Goal: Browse casually

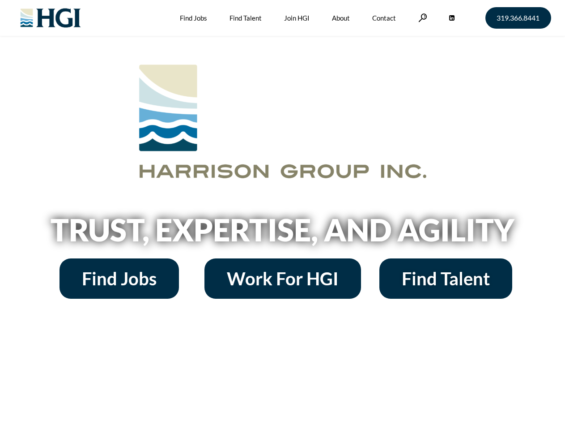
click at [282, 215] on h2 "Trust, Expertise, and Agility" at bounding box center [283, 229] width 510 height 30
click at [421, 17] on link at bounding box center [422, 17] width 9 height 9
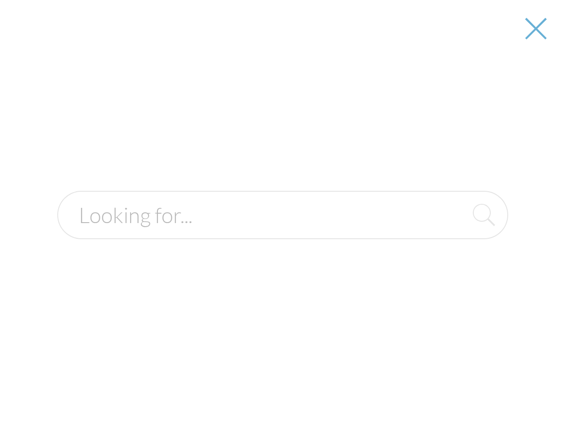
click at [282, 233] on h2 "Trust, Expertise, and Agility" at bounding box center [283, 229] width 510 height 30
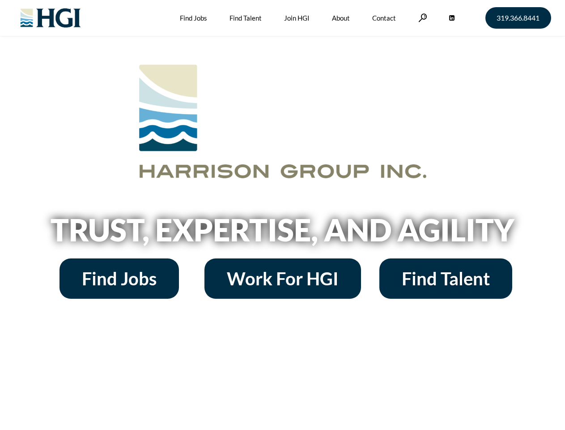
click at [282, 215] on h2 "Trust, Expertise, and Agility" at bounding box center [283, 229] width 510 height 30
click at [421, 17] on link at bounding box center [422, 17] width 9 height 9
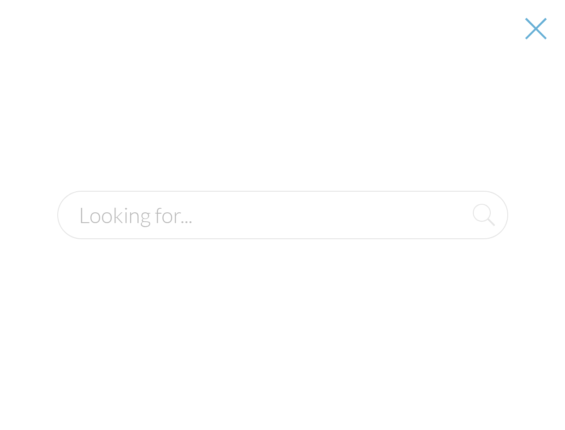
click at [282, 233] on h2 "Trust, Expertise, and Agility" at bounding box center [283, 229] width 510 height 30
